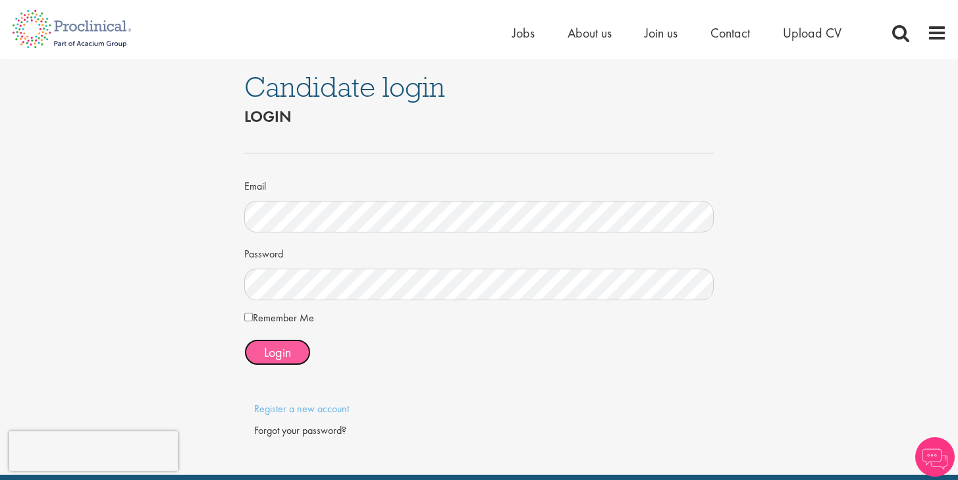
click at [276, 353] on span "Login" at bounding box center [277, 352] width 27 height 17
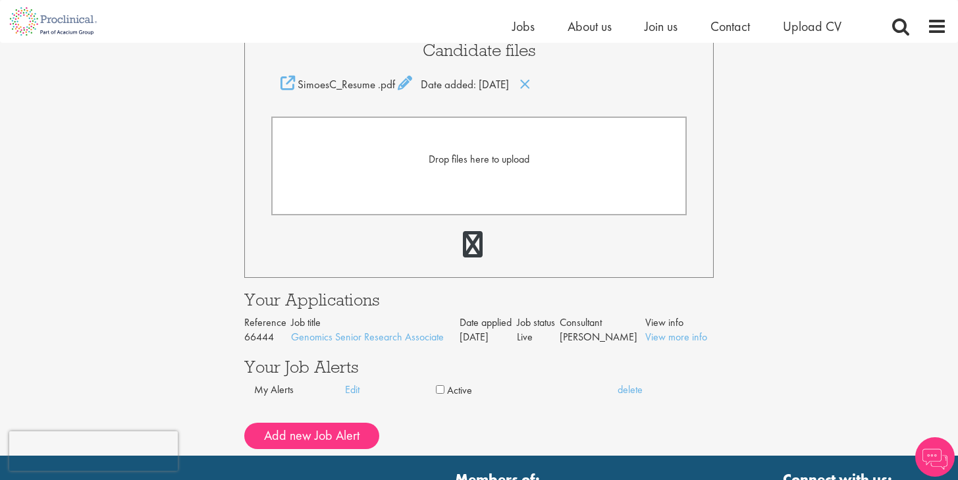
scroll to position [500, 0]
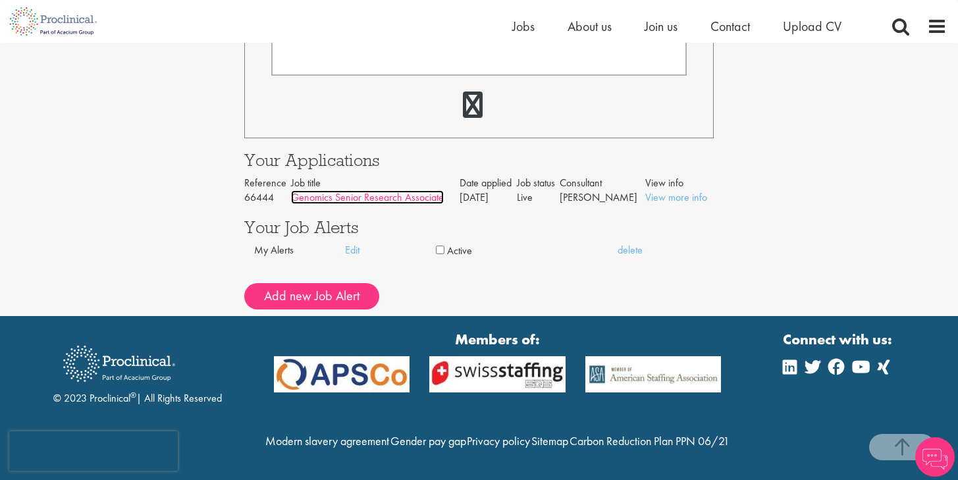
click at [413, 190] on link "Genomics Senior Research Associate" at bounding box center [367, 197] width 153 height 14
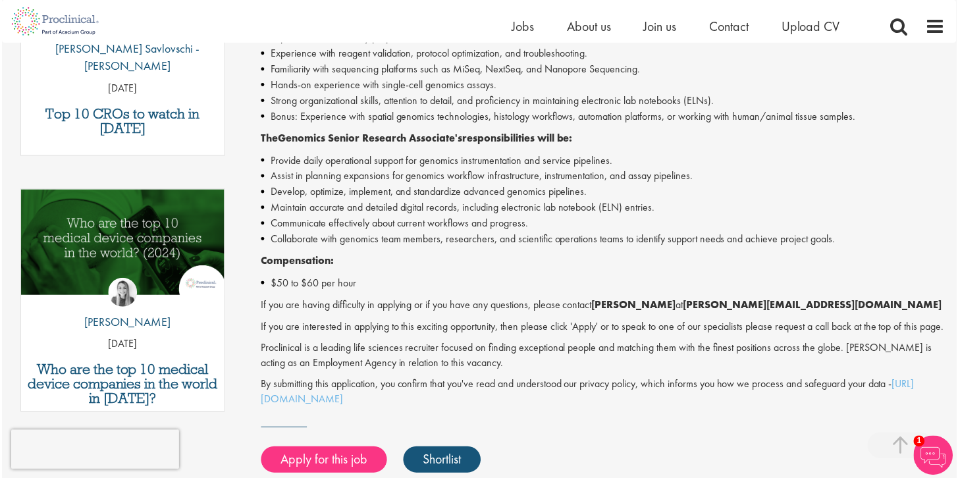
scroll to position [563, 0]
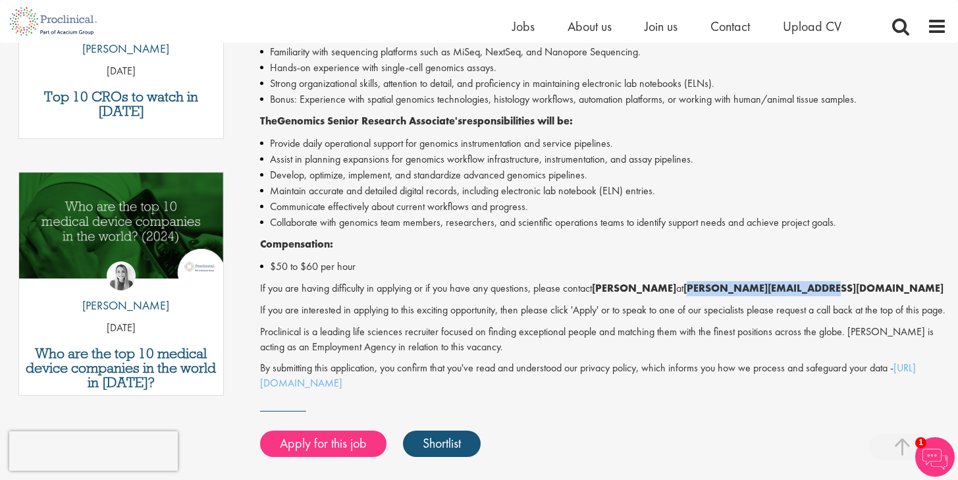
drag, startPoint x: 688, startPoint y: 285, endPoint x: 806, endPoint y: 288, distance: 118.5
click at [806, 288] on strong "s.briggs@proclinical.com" at bounding box center [813, 288] width 260 height 14
copy strong "s.briggs@proclinical.com"
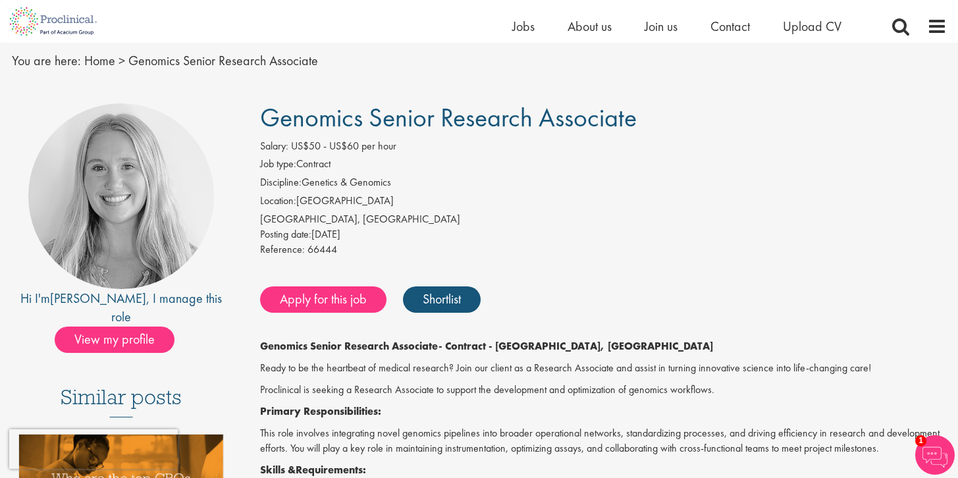
scroll to position [45, 0]
drag, startPoint x: 288, startPoint y: 117, endPoint x: 636, endPoint y: 119, distance: 348.2
click at [636, 119] on span "Genomics Senior Research Associate" at bounding box center [448, 117] width 376 height 34
copy span "Genomics Senior Research Associate"
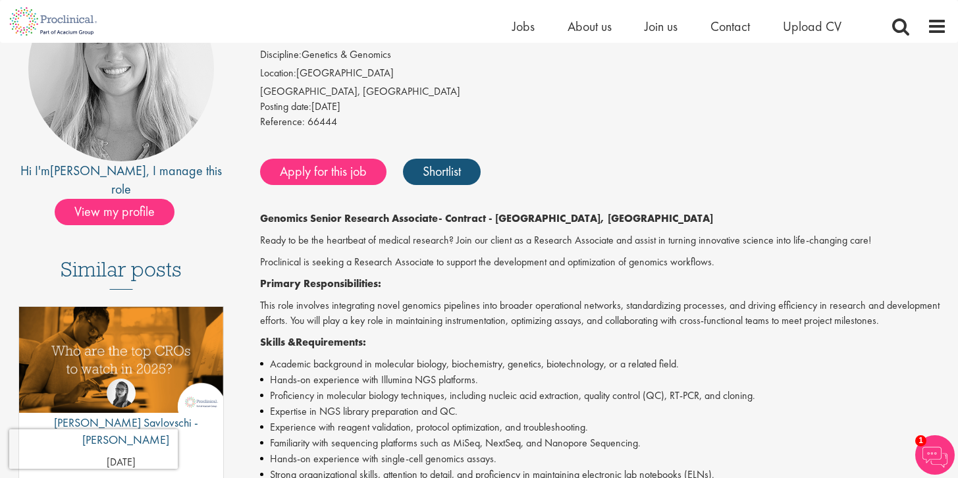
scroll to position [169, 0]
